Goal: Navigation & Orientation: Find specific page/section

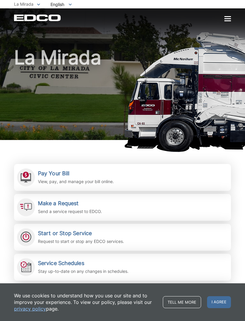
click at [228, 19] on div at bounding box center [228, 18] width 7 height 1
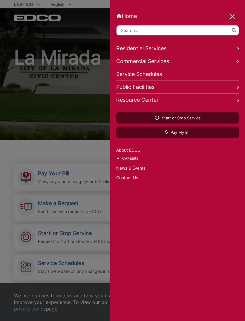
click at [208, 92] on link "Public Facilities" at bounding box center [177, 87] width 123 height 13
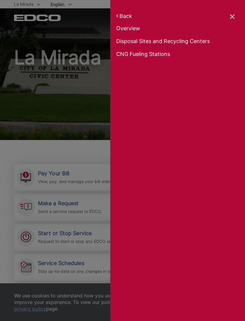
click at [138, 46] on link "Disposal Sites and Recycling Centers" at bounding box center [177, 42] width 123 height 8
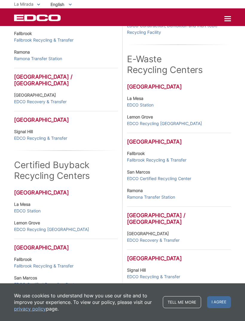
scroll to position [228, 0]
click at [33, 140] on link "EDCO Recycling & Transfer" at bounding box center [40, 138] width 53 height 7
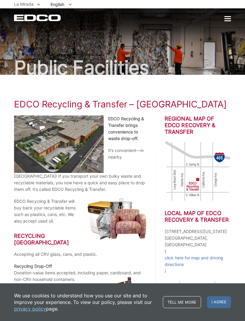
click at [225, 18] on div at bounding box center [228, 18] width 7 height 1
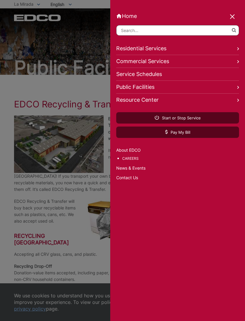
click at [125, 91] on link "Public Facilities" at bounding box center [177, 87] width 123 height 13
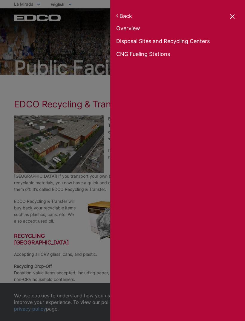
click at [126, 31] on link "Overview" at bounding box center [177, 29] width 123 height 8
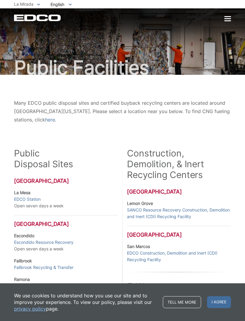
click at [78, 317] on div "We use cookies to understand how you use our site and to improve your experienc…" at bounding box center [122, 302] width 245 height 38
